Goal: Check status: Check status

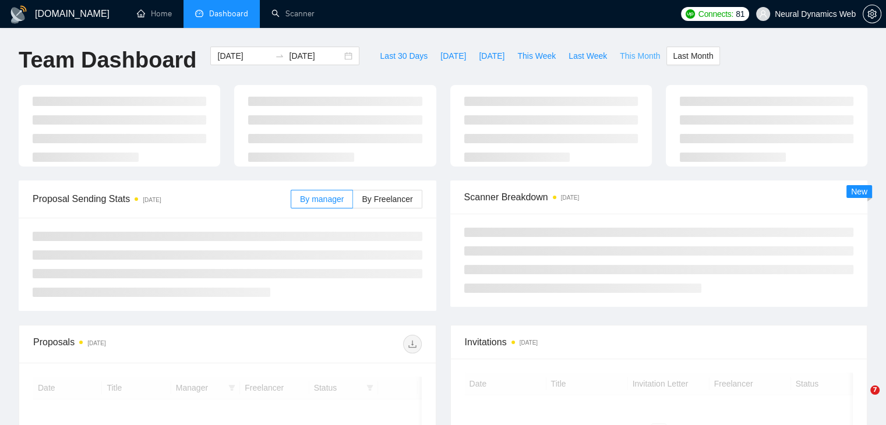
click at [637, 57] on span "This Month" at bounding box center [640, 56] width 40 height 13
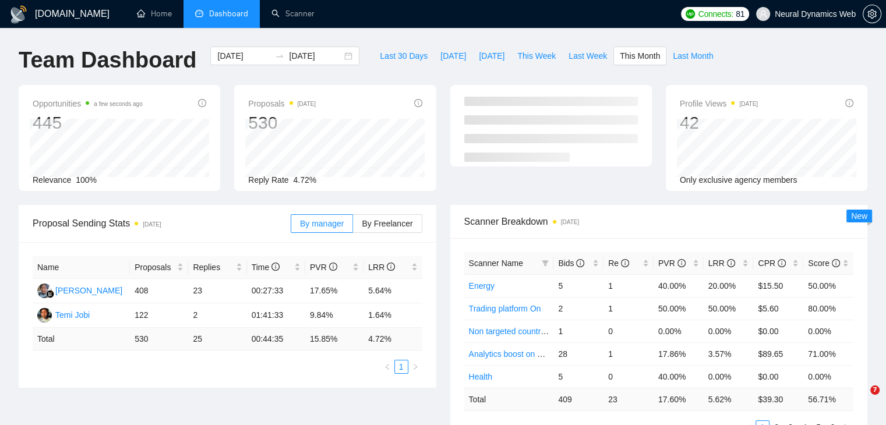
click at [676, 56] on span "Last Month" at bounding box center [693, 56] width 40 height 13
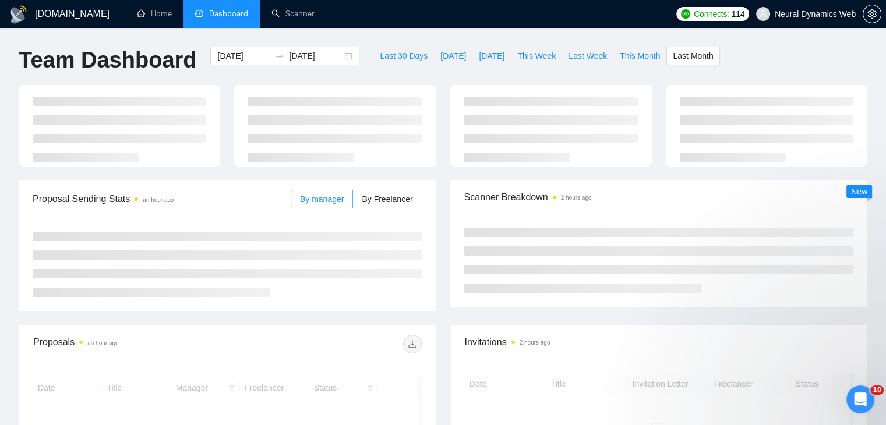
type input "[DATE]"
type input "2025-09-30"
type input "[DATE]"
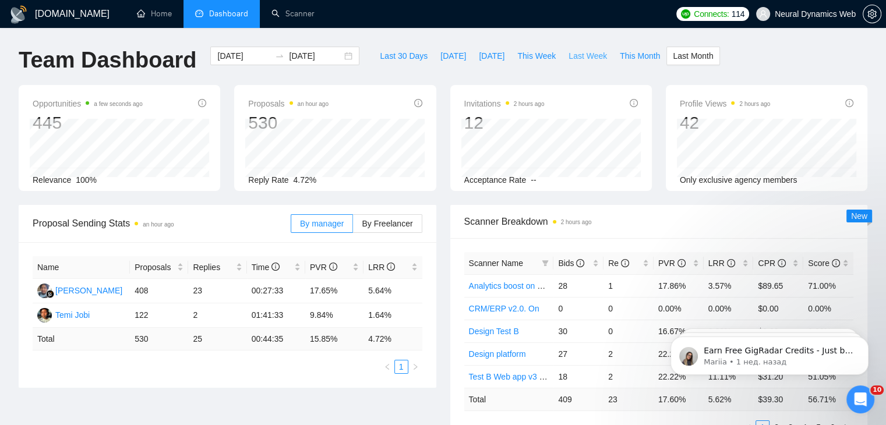
click at [589, 52] on span "Last Week" at bounding box center [588, 56] width 38 height 13
click at [344, 57] on div "[DATE] [DATE]" at bounding box center [284, 56] width 149 height 19
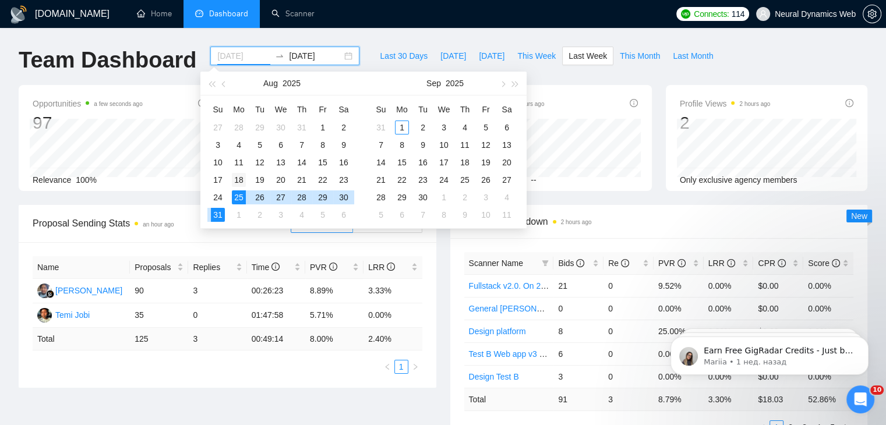
type input "[DATE]"
click at [241, 181] on div "18" at bounding box center [239, 180] width 14 height 14
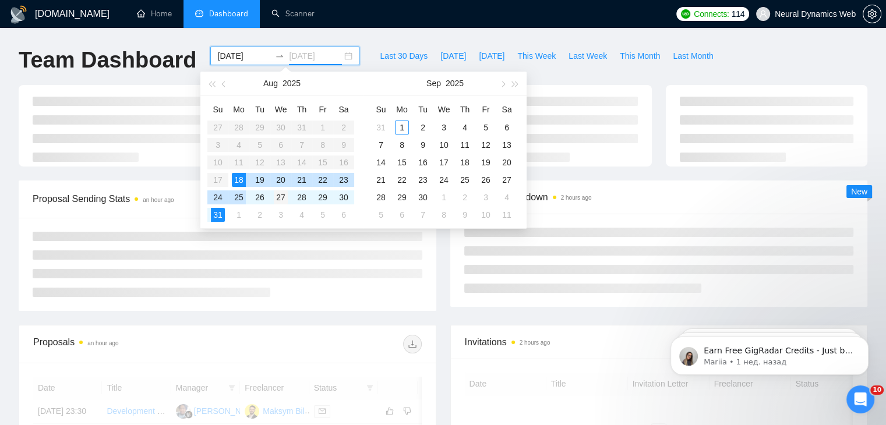
click at [226, 199] on td "24" at bounding box center [217, 197] width 21 height 17
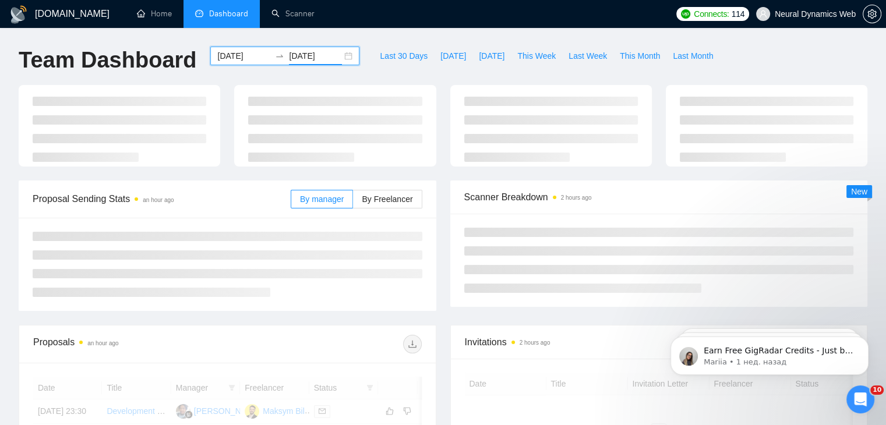
type input "[DATE]"
